Goal: Obtain resource: Download file/media

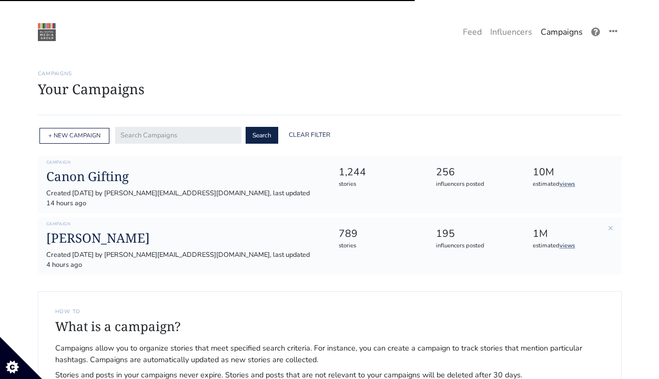
scroll to position [58, 0]
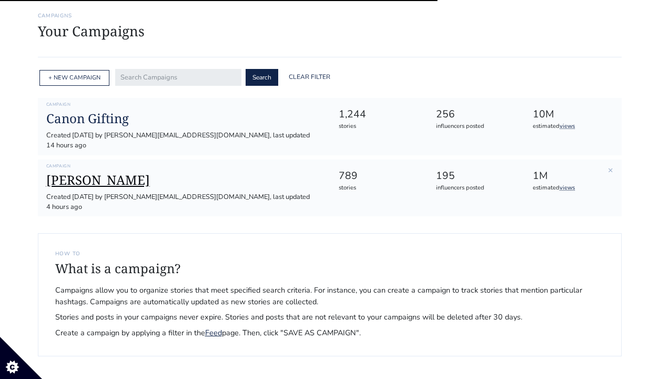
click at [94, 173] on h1 "[PERSON_NAME]" at bounding box center [184, 180] width 276 height 15
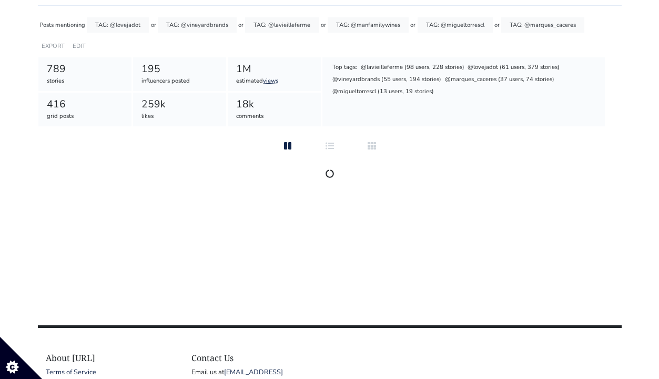
scroll to position [113, 0]
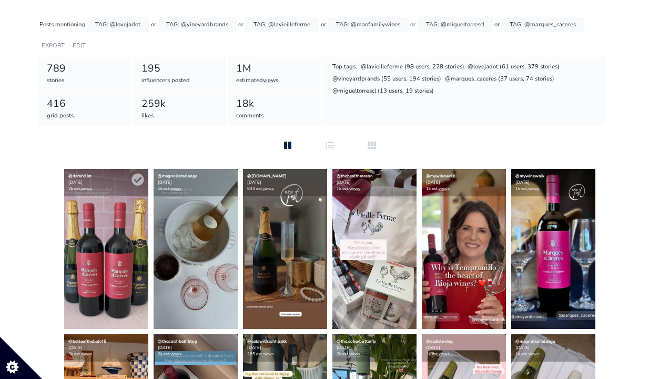
click at [83, 301] on img at bounding box center [106, 249] width 84 height 160
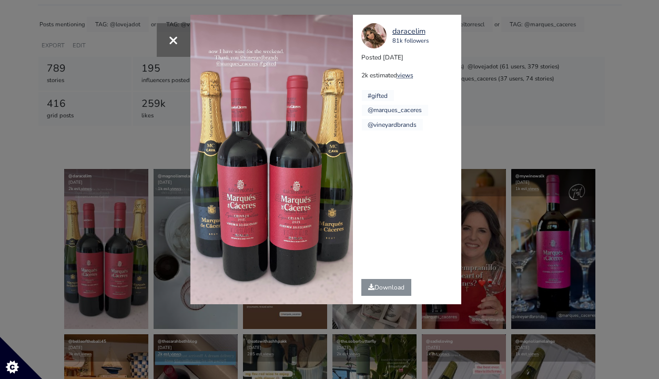
click at [389, 297] on div "Download" at bounding box center [386, 287] width 67 height 34
click at [122, 250] on div "× daracelim 81k followers Posted 2025-08-16 2k estimated views #gifted" at bounding box center [329, 189] width 659 height 379
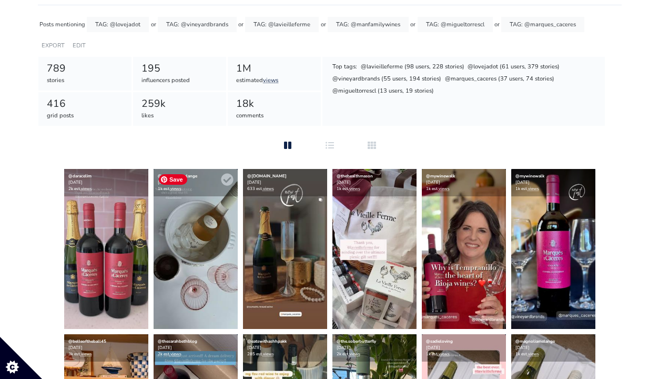
click at [195, 247] on img at bounding box center [196, 249] width 84 height 160
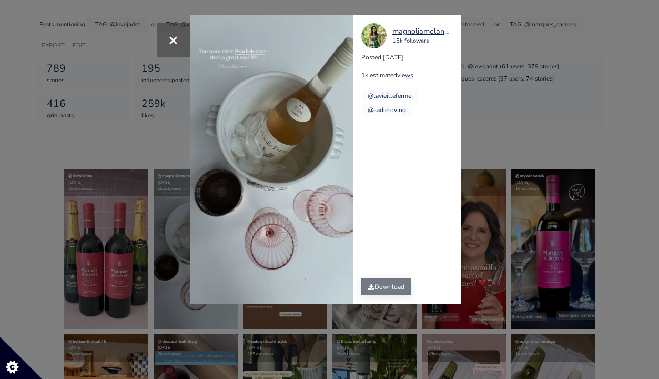
click at [394, 287] on link "Download" at bounding box center [386, 286] width 50 height 17
click at [536, 156] on div "× magnoliamelange 15k followers Posted 2025-08-16 1k estimated views @lavieille…" at bounding box center [329, 189] width 659 height 379
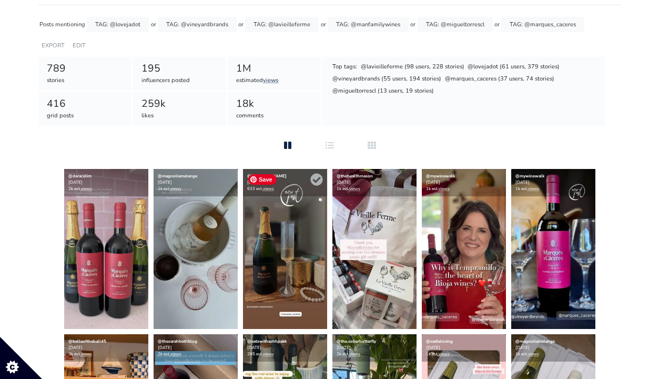
scroll to position [99, 0]
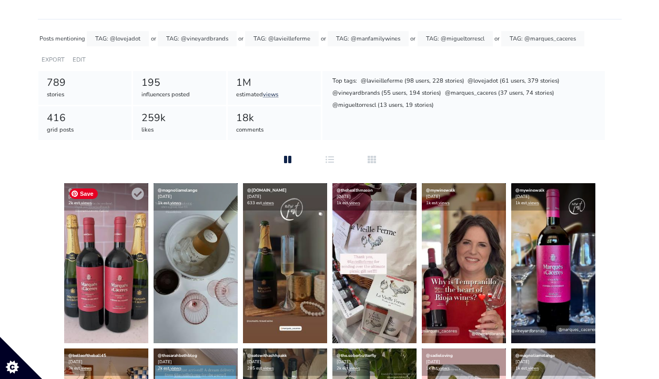
click at [129, 295] on img at bounding box center [106, 263] width 84 height 160
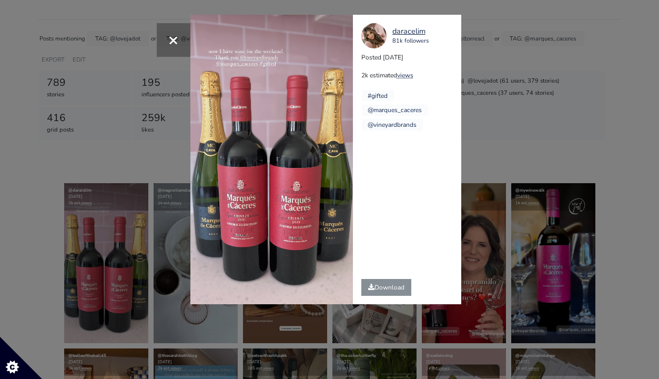
click at [35, 229] on div "× daracelim 81k followers Posted 2025-08-16 2k estimated views #gifted" at bounding box center [329, 189] width 659 height 379
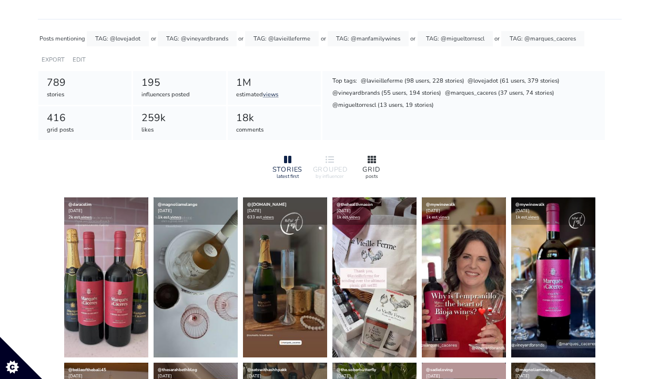
click at [369, 154] on div at bounding box center [372, 160] width 34 height 13
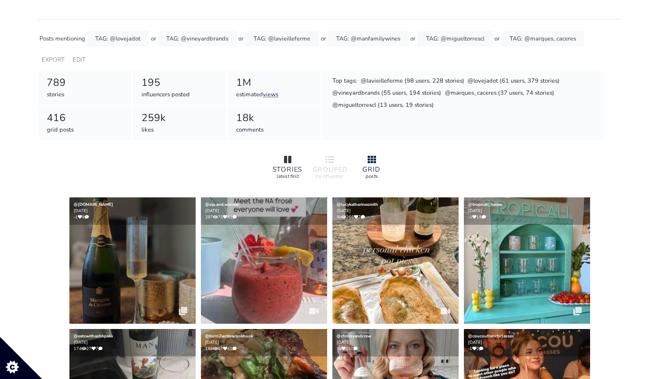
click at [286, 170] on div "STORIES" at bounding box center [288, 169] width 34 height 7
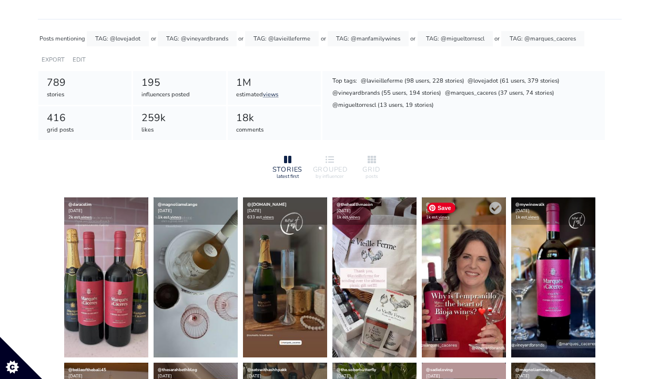
scroll to position [96, 0]
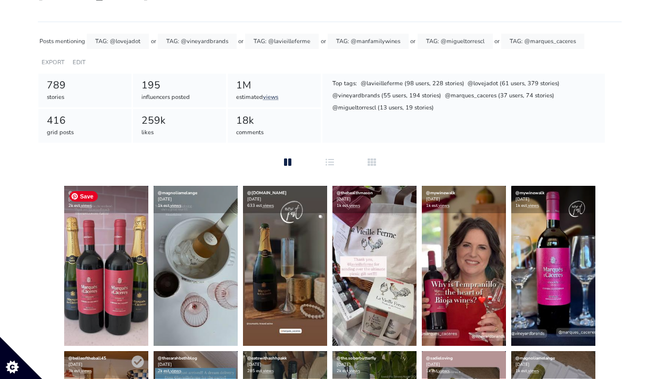
click at [86, 354] on div "@belleoftheball45 2025-08-12 3k est. views" at bounding box center [106, 364] width 84 height 27
click at [79, 300] on img at bounding box center [106, 266] width 84 height 160
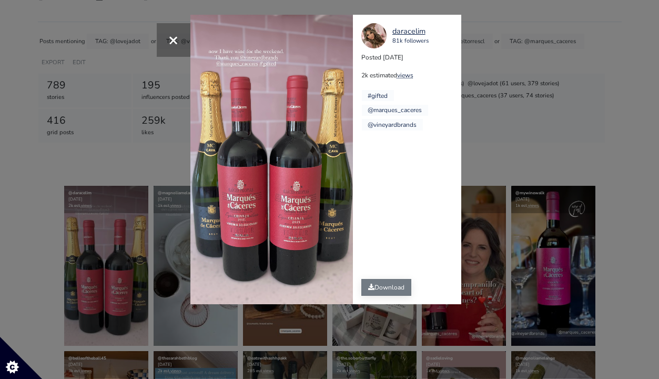
click at [371, 290] on link "Download" at bounding box center [386, 287] width 50 height 17
click at [496, 157] on div "× daracelim 81k followers Posted 2025-08-16 2k estimated views #gifted" at bounding box center [329, 189] width 659 height 379
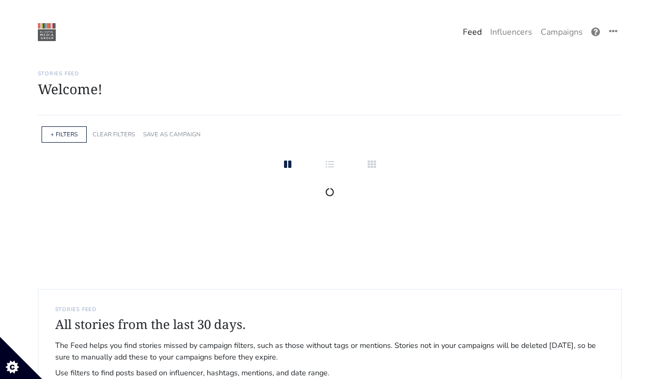
click at [560, 50] on body "One Campaign Feed Influencers Campaigns" at bounding box center [329, 313] width 659 height 627
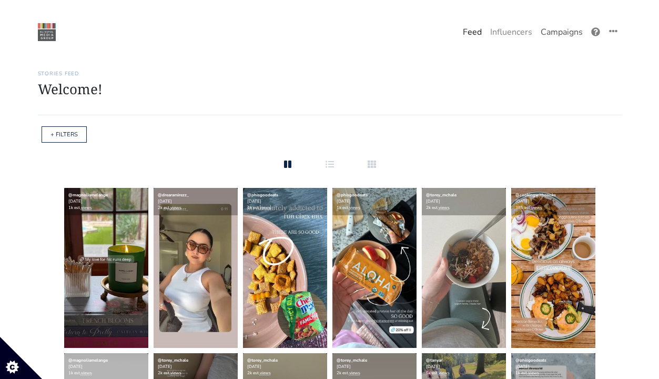
click at [560, 37] on link "Campaigns" at bounding box center [562, 32] width 51 height 21
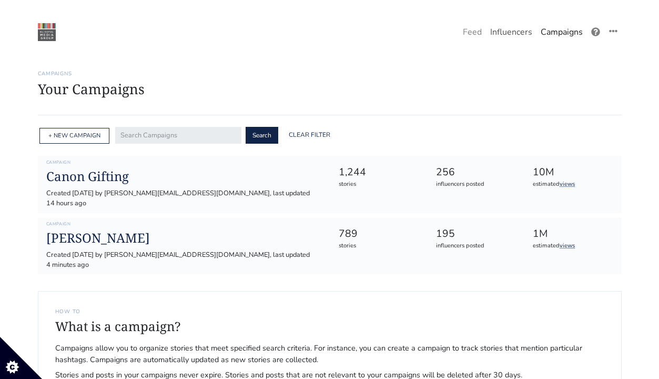
click at [507, 22] on link "Influencers" at bounding box center [511, 32] width 51 height 21
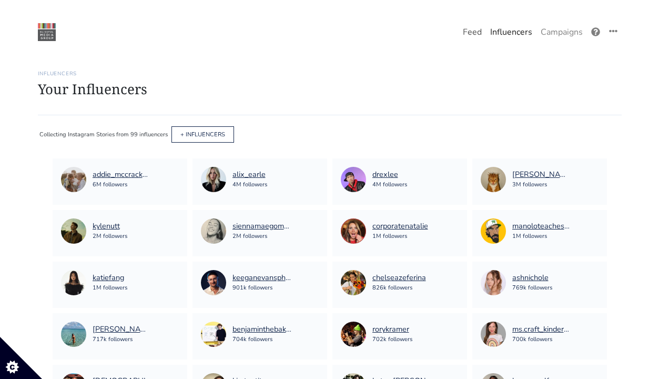
click at [467, 32] on link "Feed" at bounding box center [472, 32] width 27 height 21
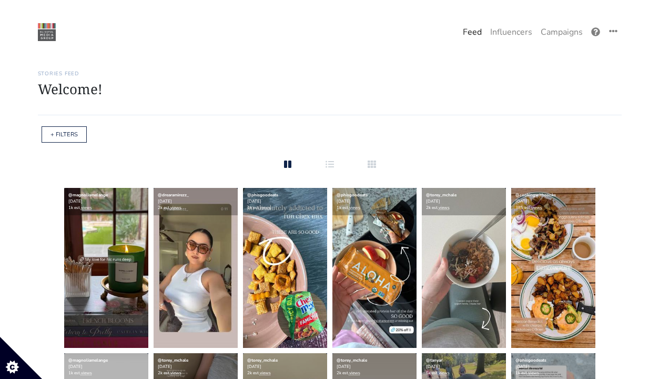
click at [80, 130] on div "+ FILTERS" at bounding box center [64, 134] width 45 height 16
click at [64, 132] on link "+ FILTERS" at bounding box center [64, 134] width 27 height 8
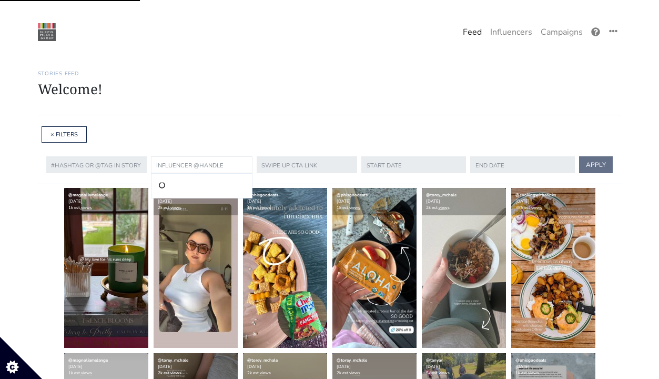
click at [212, 167] on input "text" at bounding box center [202, 164] width 102 height 17
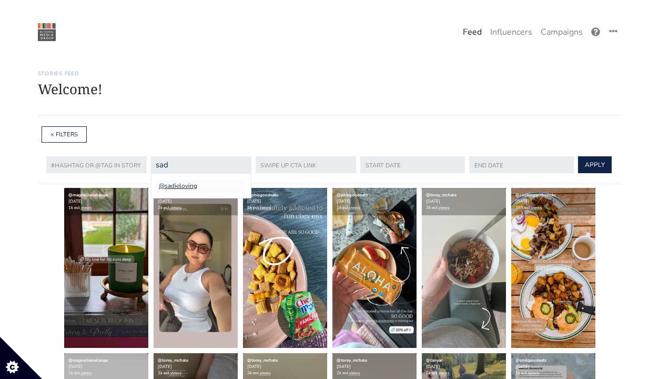
click at [194, 189] on li "@sadieloving" at bounding box center [201, 185] width 88 height 13
type input "sadieloving"
click at [588, 161] on button "APPLY" at bounding box center [595, 164] width 34 height 17
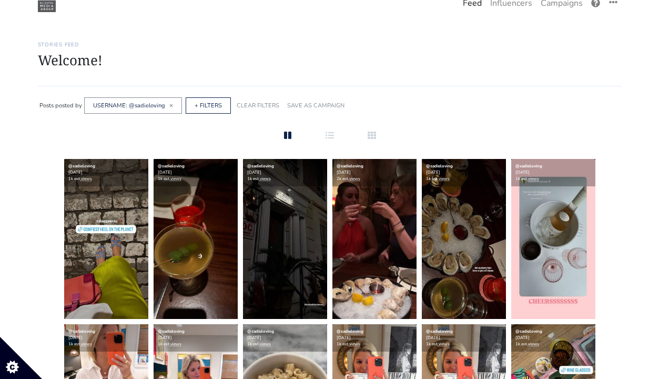
scroll to position [33, 0]
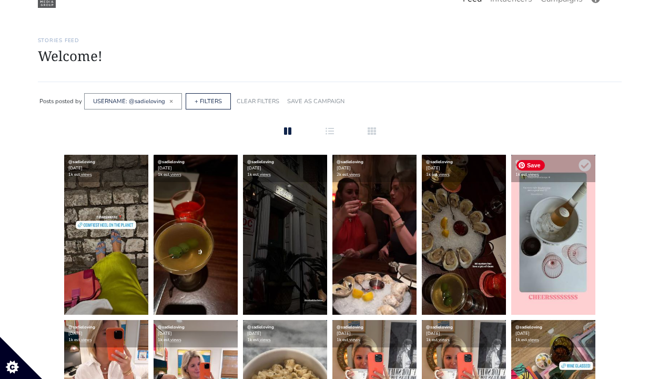
click at [563, 230] on img at bounding box center [553, 235] width 84 height 160
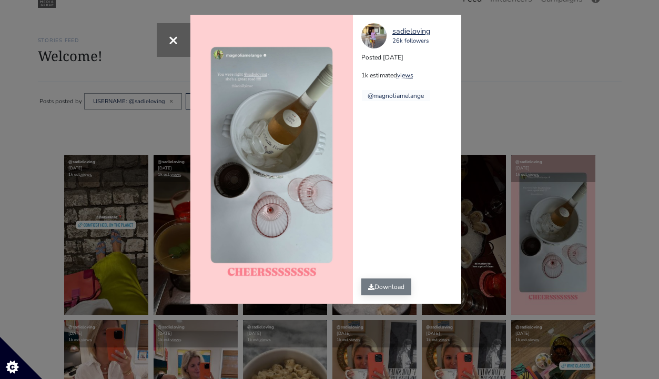
click at [392, 290] on link "Download" at bounding box center [386, 286] width 50 height 17
click at [475, 167] on div "× sadieloving 26k followers Posted [DATE] 1k estimated views @magnoliamelange" at bounding box center [329, 189] width 659 height 379
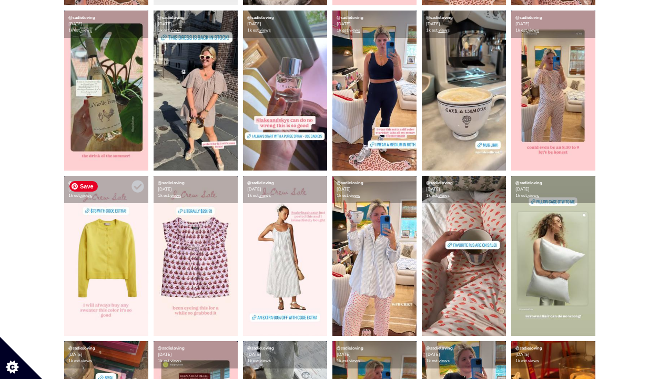
scroll to position [1170, 0]
